Goal: Task Accomplishment & Management: Use online tool/utility

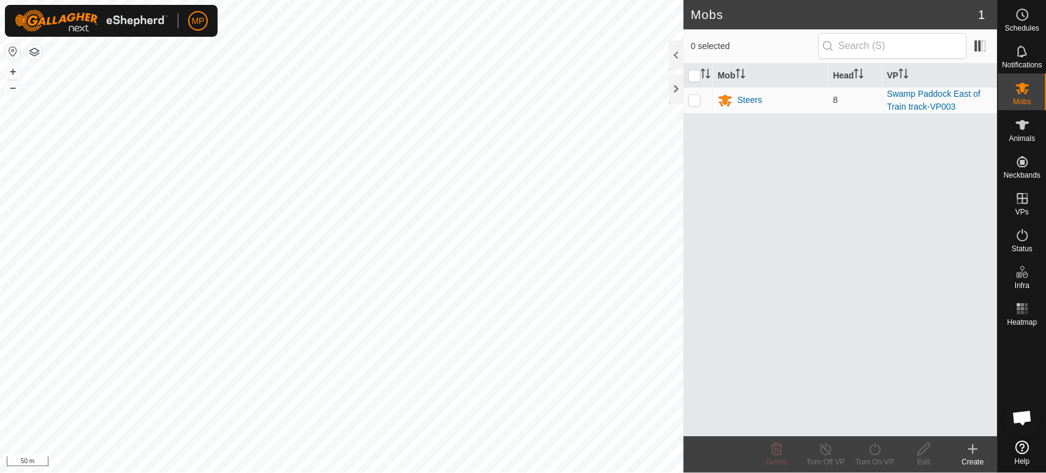
scroll to position [669, 0]
click at [1017, 132] on icon at bounding box center [1022, 125] width 15 height 15
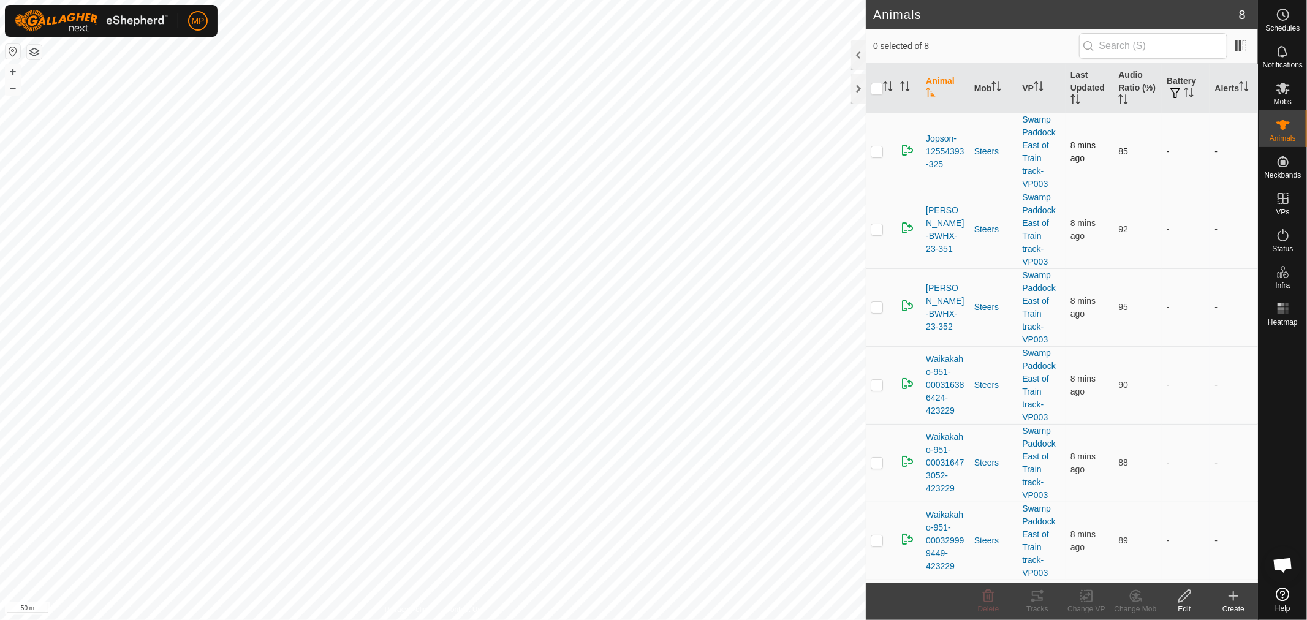
click at [881, 150] on p-checkbox at bounding box center [877, 151] width 12 height 10
checkbox input "true"
click at [1031, 473] on icon at bounding box center [1037, 596] width 15 height 15
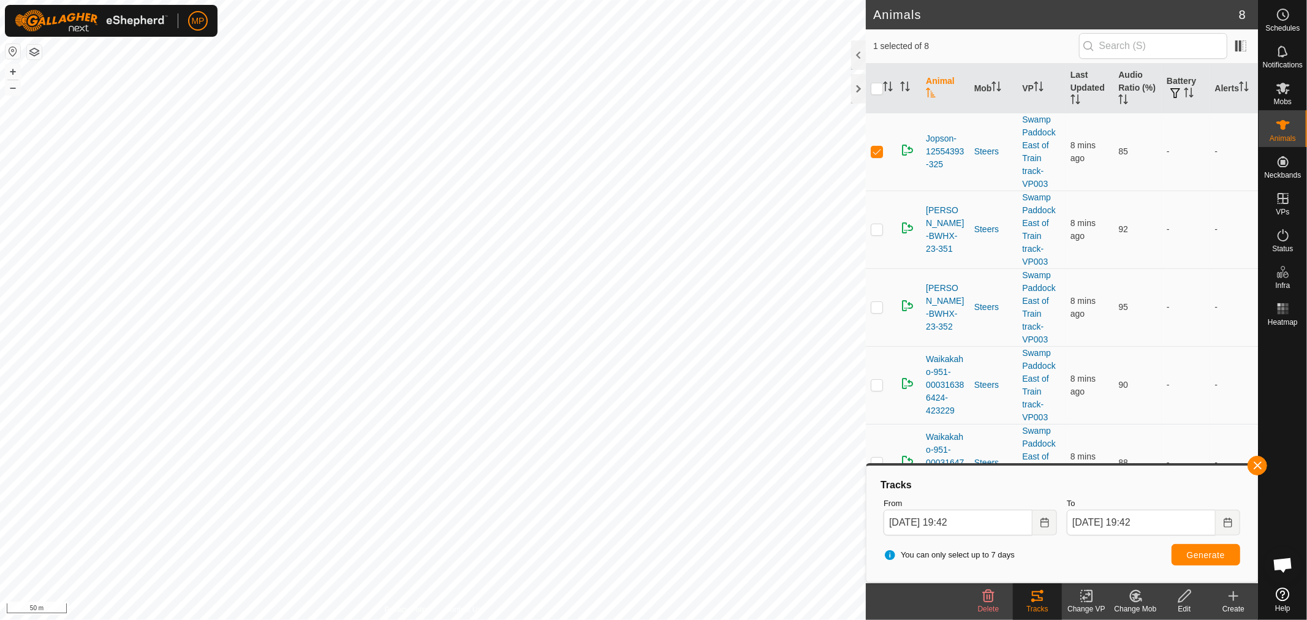
drag, startPoint x: 1253, startPoint y: 468, endPoint x: 1263, endPoint y: 450, distance: 20.8
click at [1046, 468] on button "button" at bounding box center [1258, 466] width 20 height 20
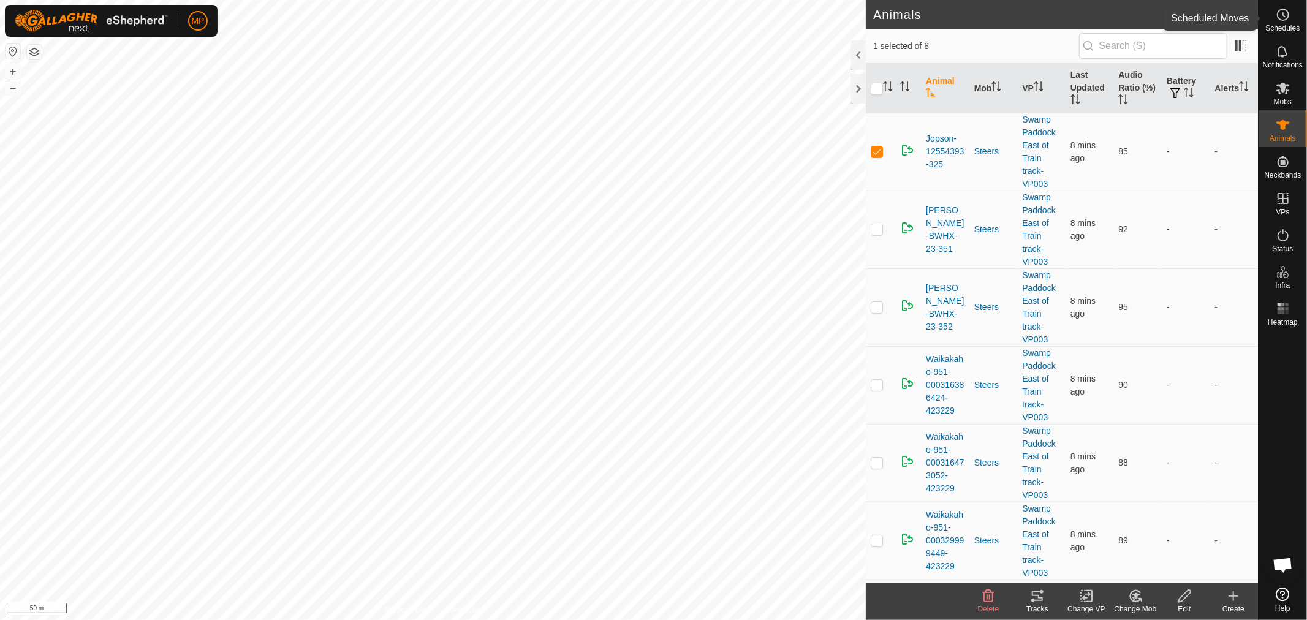
click at [1046, 19] on es-schedule-vp-svg-icon at bounding box center [1283, 15] width 22 height 20
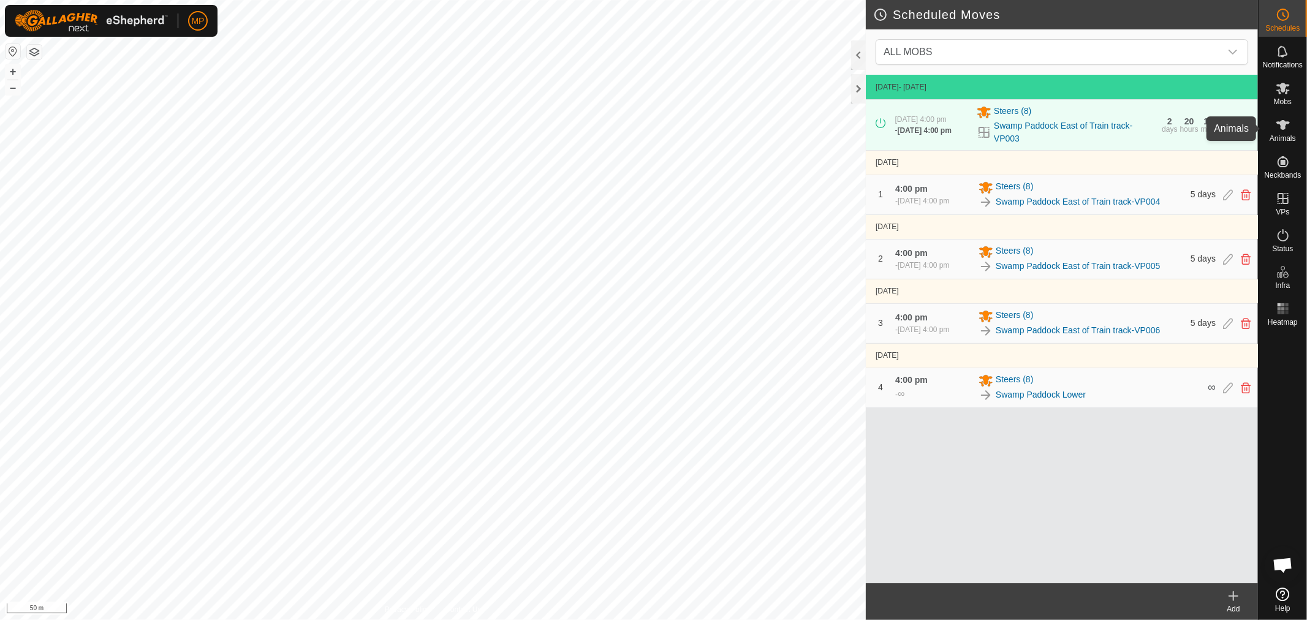
click at [1046, 127] on icon at bounding box center [1283, 125] width 15 height 15
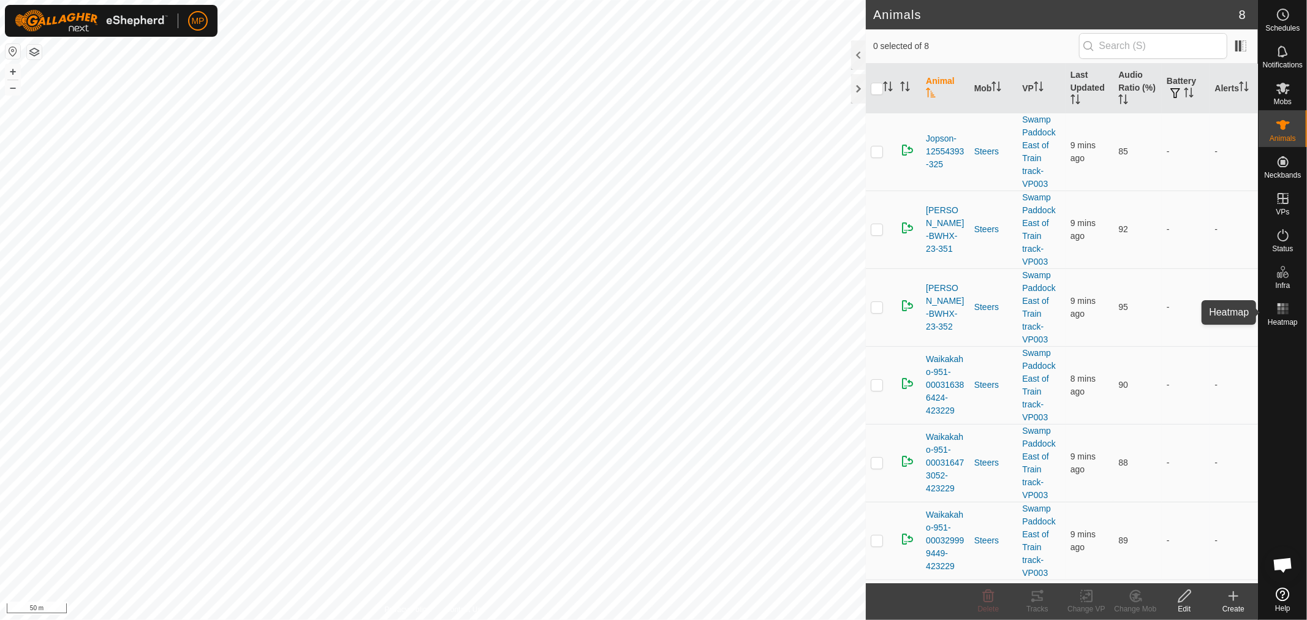
click at [1046, 319] on span "Heatmap" at bounding box center [1283, 322] width 30 height 7
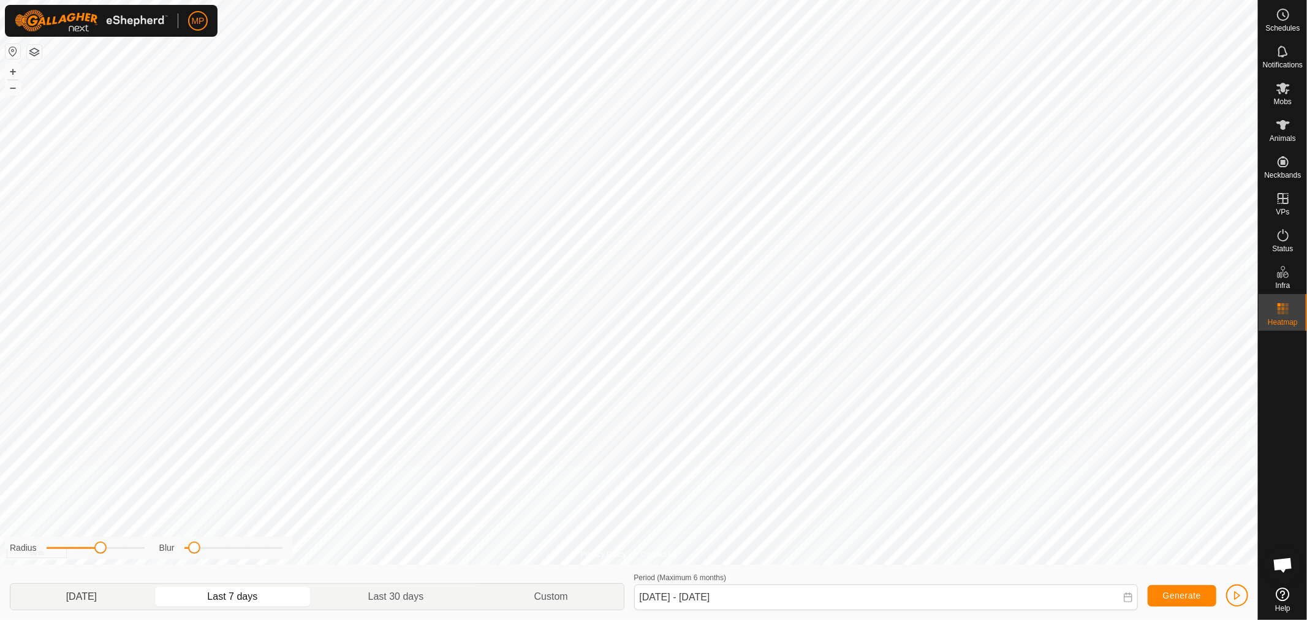
click at [106, 473] on p-togglebutton "[DATE]" at bounding box center [81, 597] width 142 height 26
click at [249, 473] on p-togglebutton "Last 7 days" at bounding box center [233, 597] width 161 height 26
drag, startPoint x: 193, startPoint y: 552, endPoint x: 253, endPoint y: 558, distance: 59.8
click at [253, 473] on div "Radius Blur" at bounding box center [148, 548] width 287 height 23
drag, startPoint x: 102, startPoint y: 552, endPoint x: 115, endPoint y: 574, distance: 25.3
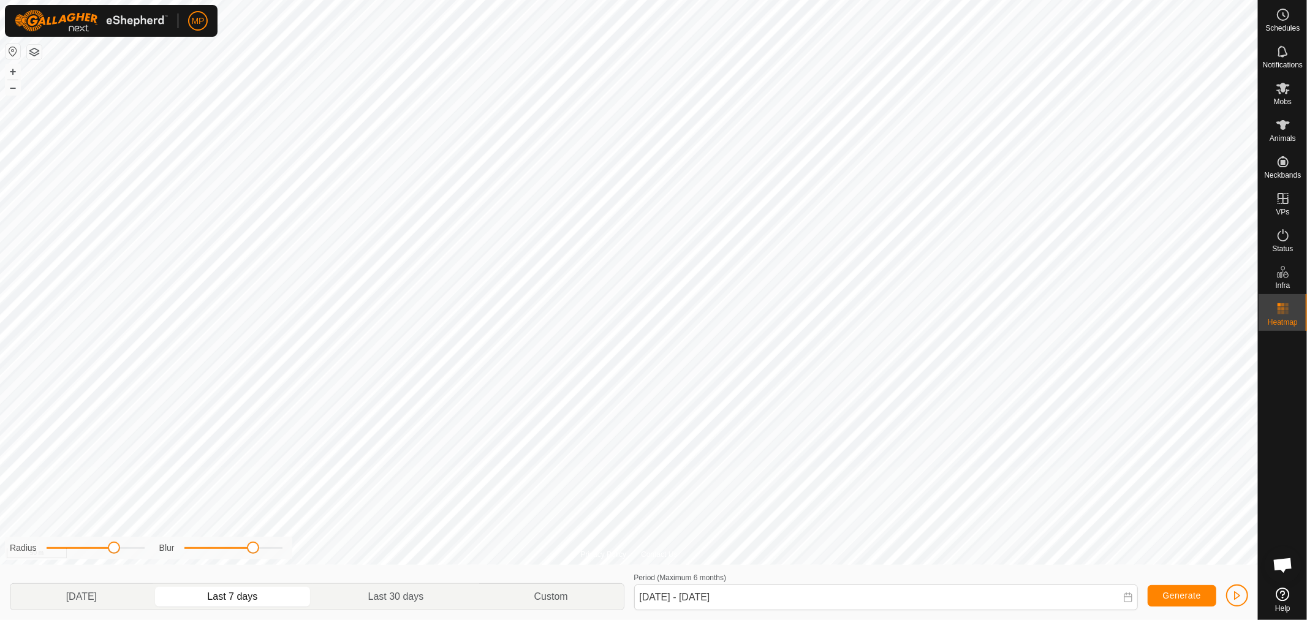
click at [115, 473] on div "Radius Blur [DATE] Last 7 days Last 30 days Custom Period (Maximum 6 months) [D…" at bounding box center [629, 592] width 1258 height 55
click at [112, 473] on p-togglebutton "[DATE]" at bounding box center [81, 597] width 142 height 26
drag, startPoint x: 114, startPoint y: 549, endPoint x: 148, endPoint y: 554, distance: 34.7
click at [148, 473] on div "Radius Blur" at bounding box center [148, 548] width 287 height 23
click at [316, 473] on div "Privacy Policy Contact Us Jopson-12554393-325 + – ⇧ i 50 m Radius Blur [DATE] L…" at bounding box center [629, 310] width 1258 height 620
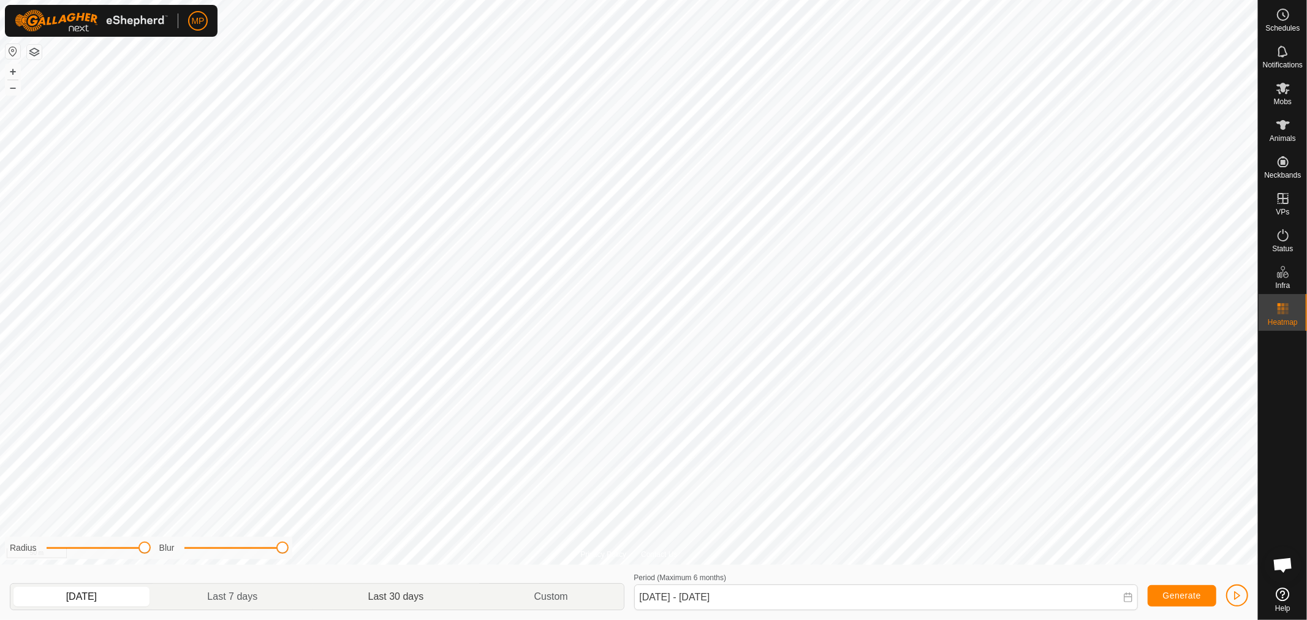
click at [438, 473] on p-togglebutton "Last 30 days" at bounding box center [396, 597] width 166 height 26
click at [219, 473] on p-togglebutton "Last 7 days" at bounding box center [233, 597] width 161 height 26
type input "[DATE] - [DATE]"
click at [1046, 241] on icon at bounding box center [1283, 235] width 15 height 15
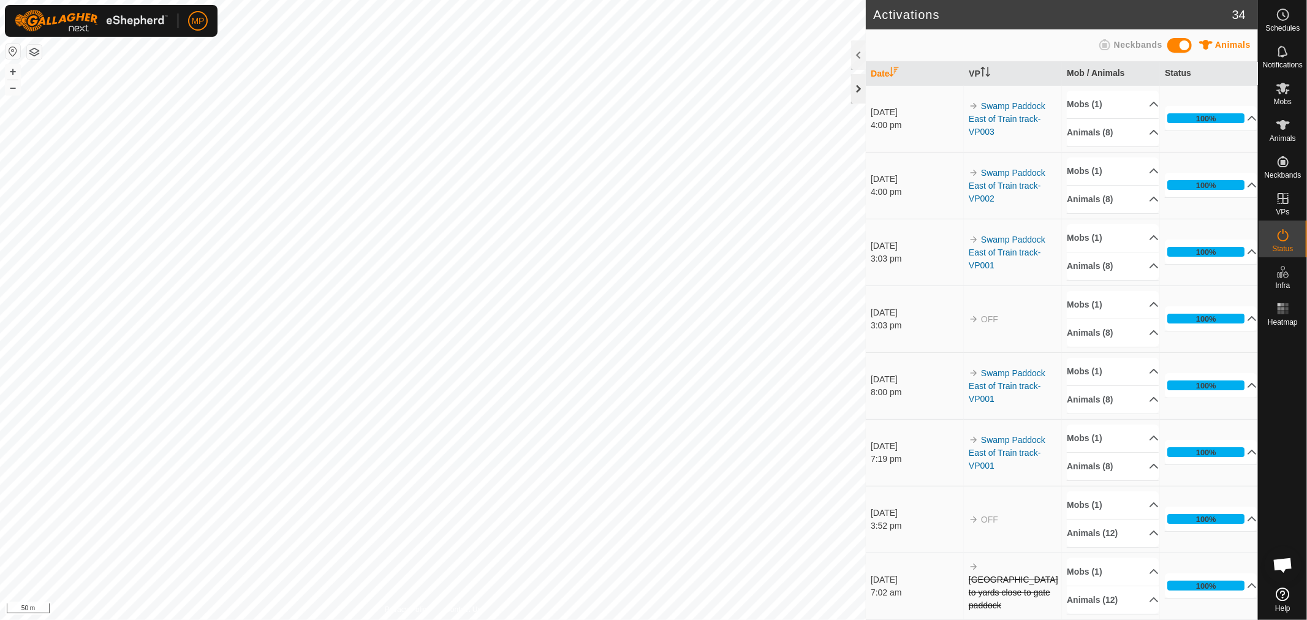
click at [859, 89] on div at bounding box center [858, 88] width 15 height 29
